Goal: Navigation & Orientation: Find specific page/section

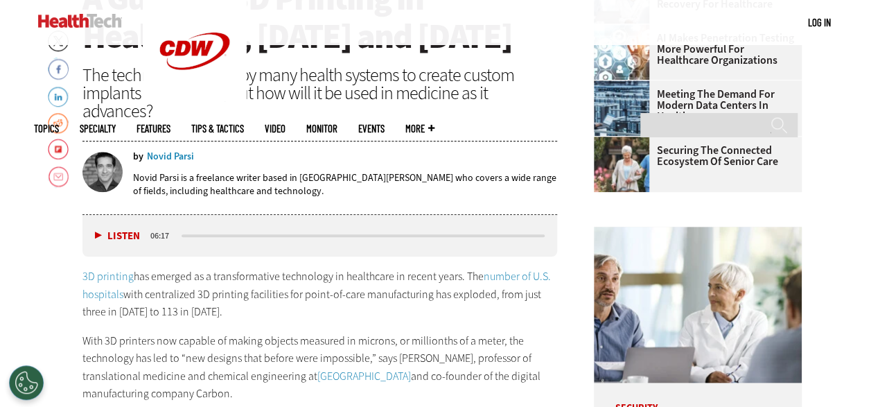
scroll to position [522, 0]
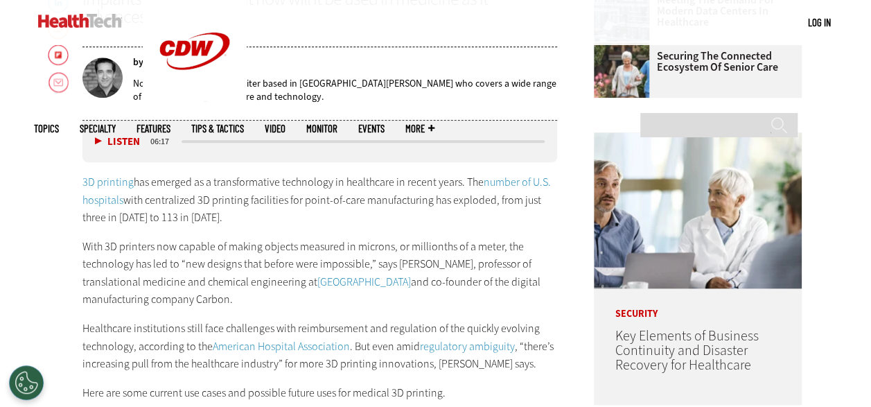
scroll to position [616, 0]
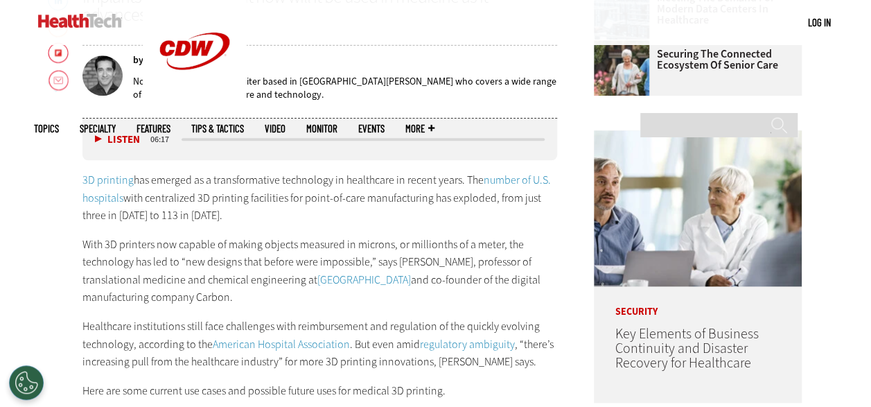
click at [14, 30] on div "MENU Log in Mobile menu Topics Artificial Intelligence Cloud Data Analytics Dat…" at bounding box center [435, 22] width 871 height 45
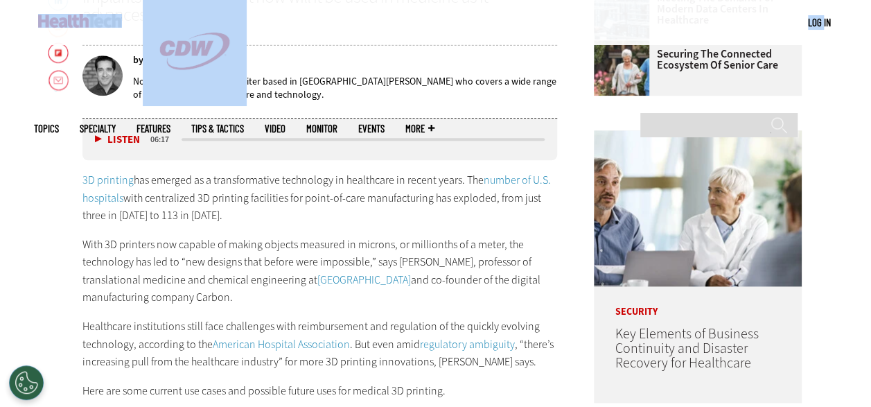
click at [14, 30] on div "MENU Log in Mobile menu Topics Artificial Intelligence Cloud Data Analytics Dat…" at bounding box center [435, 22] width 871 height 45
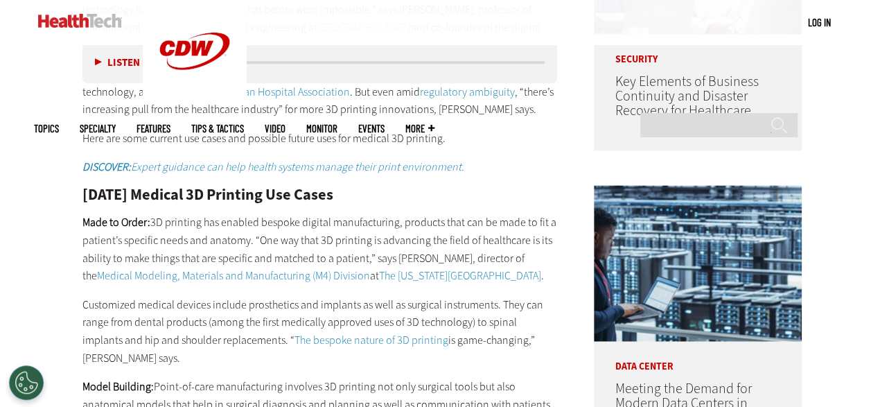
scroll to position [869, 0]
